Goal: Browse casually

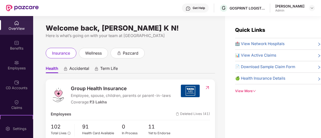
click at [87, 22] on div "Welcome back, [PERSON_NAME] K N! Here is what’s going on with your team at Pazc…" at bounding box center [129, 80] width 192 height 128
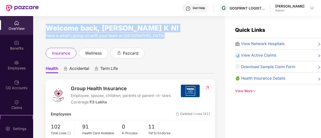
drag, startPoint x: 87, startPoint y: 22, endPoint x: 104, endPoint y: 38, distance: 24.0
click at [104, 38] on div "Welcome back, [PERSON_NAME] K N! Here is what’s going on with your team at Pazc…" at bounding box center [129, 80] width 192 height 128
click at [104, 38] on div "Here is what’s going on with your team at [GEOGRAPHIC_DATA]" at bounding box center [130, 36] width 169 height 6
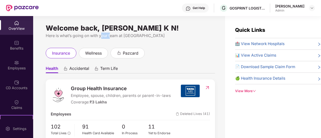
click at [104, 38] on div "Here is what’s going on with your team at [GEOGRAPHIC_DATA]" at bounding box center [130, 36] width 169 height 6
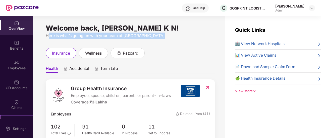
drag, startPoint x: 104, startPoint y: 38, endPoint x: 143, endPoint y: 35, distance: 38.8
click at [143, 35] on div "Here is what’s going on with your team at [GEOGRAPHIC_DATA]" at bounding box center [130, 36] width 169 height 6
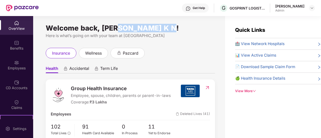
drag, startPoint x: 164, startPoint y: 29, endPoint x: 116, endPoint y: 23, distance: 48.1
click at [116, 23] on div "Welcome back, [PERSON_NAME] K N! Here is what’s going on with your team at Pazc…" at bounding box center [129, 80] width 192 height 128
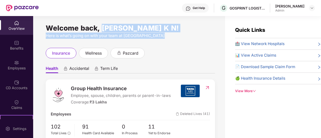
drag, startPoint x: 116, startPoint y: 23, endPoint x: 181, endPoint y: 33, distance: 65.7
click at [181, 33] on div "Welcome back, [PERSON_NAME] K N! Here is what’s going on with your team at Pazc…" at bounding box center [129, 80] width 192 height 128
click at [181, 33] on div "Here is what’s going on with your team at [GEOGRAPHIC_DATA]" at bounding box center [130, 36] width 169 height 6
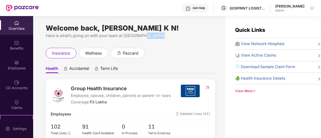
click at [181, 33] on div "Here is what’s going on with your team at [GEOGRAPHIC_DATA]" at bounding box center [130, 36] width 169 height 6
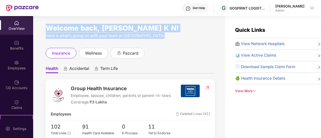
drag, startPoint x: 181, startPoint y: 33, endPoint x: 168, endPoint y: 18, distance: 19.6
click at [168, 18] on div "Welcome back, [PERSON_NAME] K N! Here is what’s going on with your team at Pazc…" at bounding box center [129, 80] width 192 height 128
